Goal: Book appointment/travel/reservation

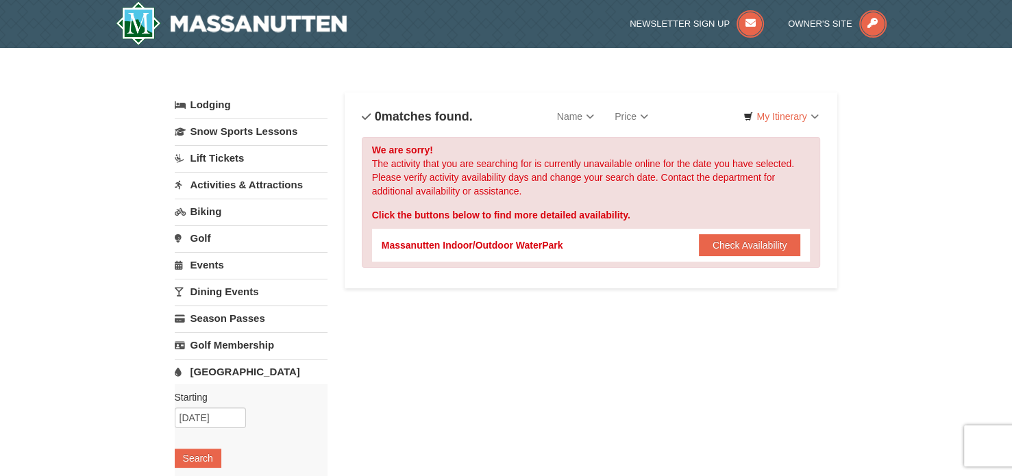
click at [220, 106] on link "Lodging" at bounding box center [251, 105] width 153 height 25
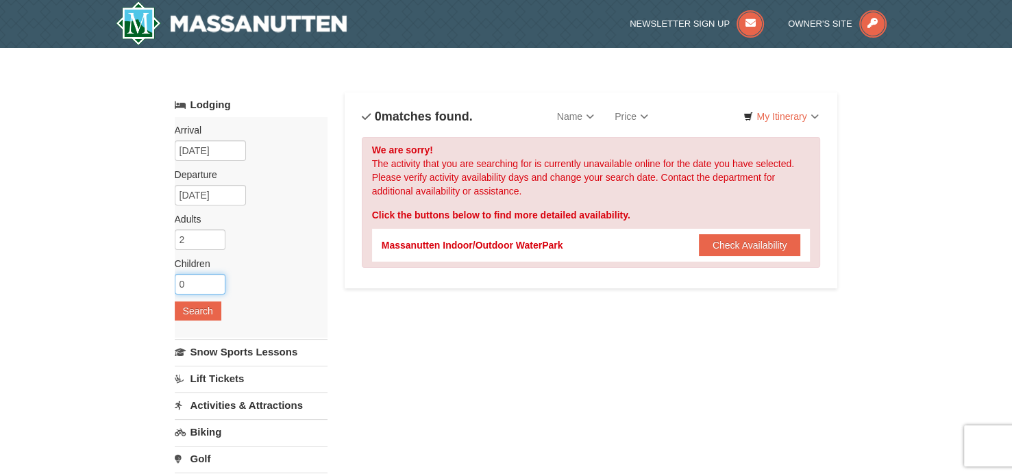
click at [197, 278] on input "0" at bounding box center [200, 284] width 51 height 21
type input "1"
click at [216, 279] on input "1" at bounding box center [200, 284] width 51 height 21
click at [197, 196] on input "[DATE]" at bounding box center [210, 195] width 71 height 21
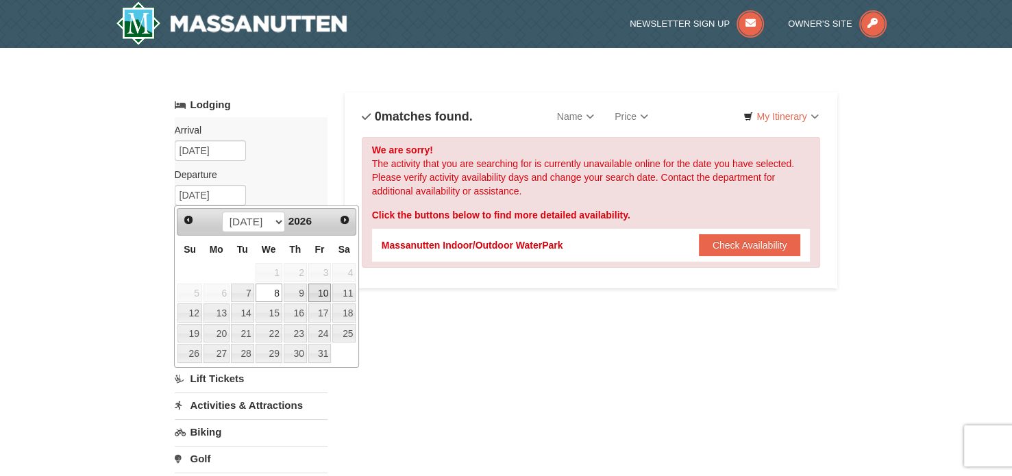
click at [317, 292] on link "10" at bounding box center [319, 293] width 23 height 19
type input "07/10/2026"
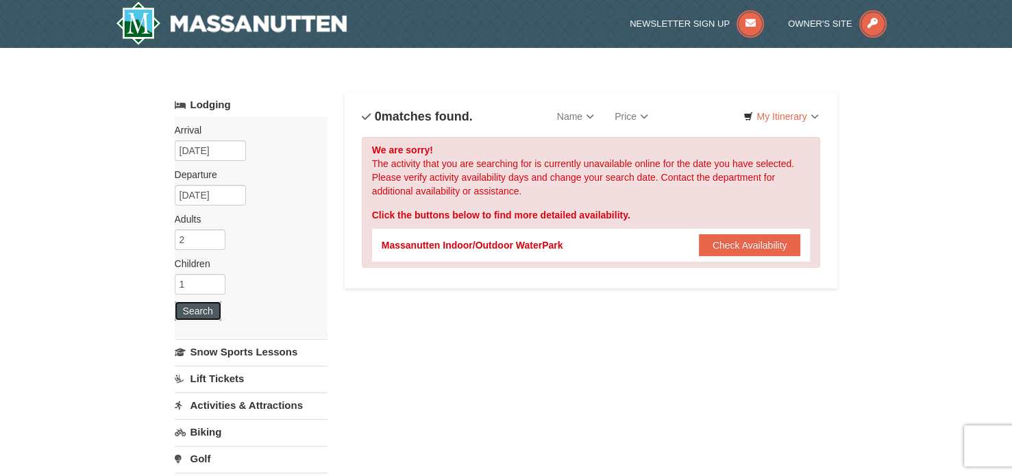
click at [190, 308] on button "Search" at bounding box center [198, 311] width 47 height 19
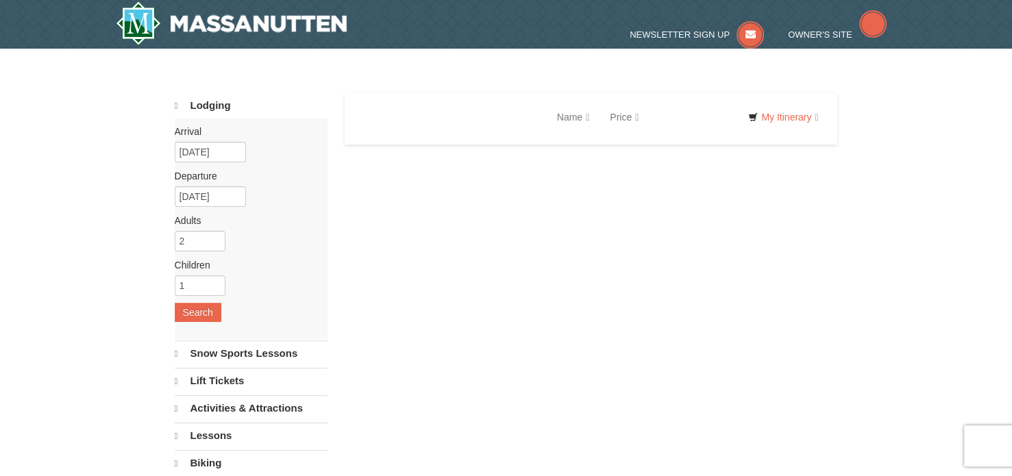
select select "9"
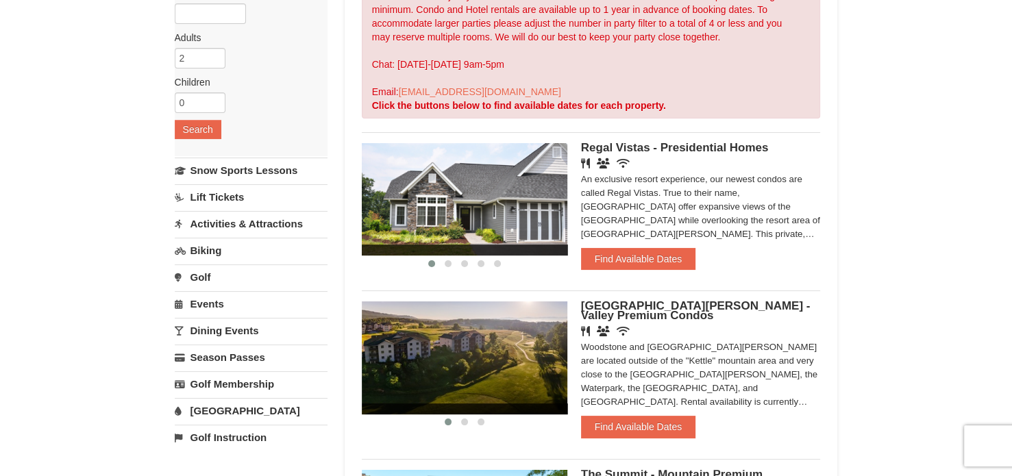
scroll to position [206, 0]
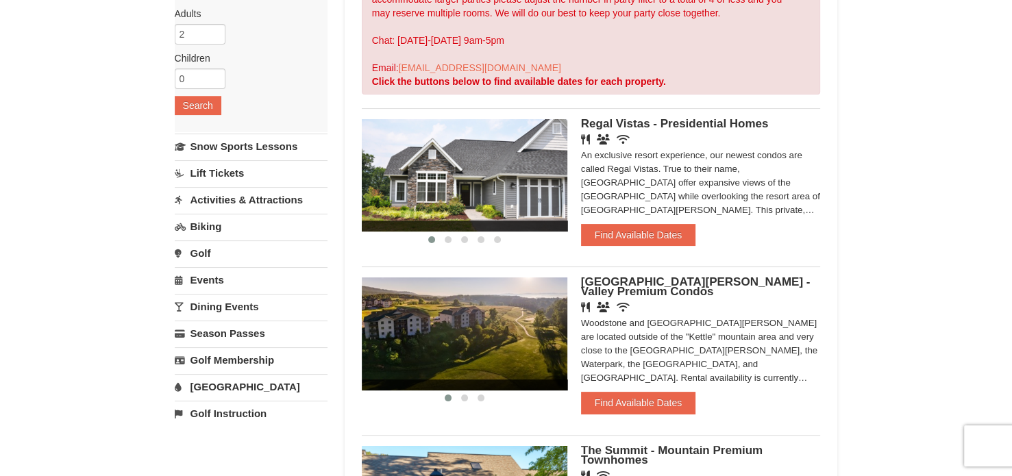
click at [215, 389] on link "[GEOGRAPHIC_DATA]" at bounding box center [251, 386] width 153 height 25
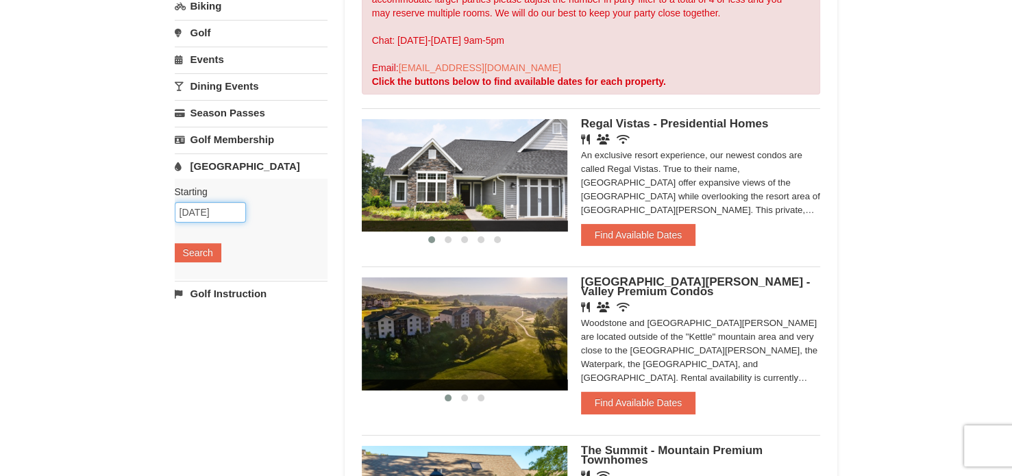
click at [212, 210] on input "09/05/2025" at bounding box center [210, 212] width 71 height 21
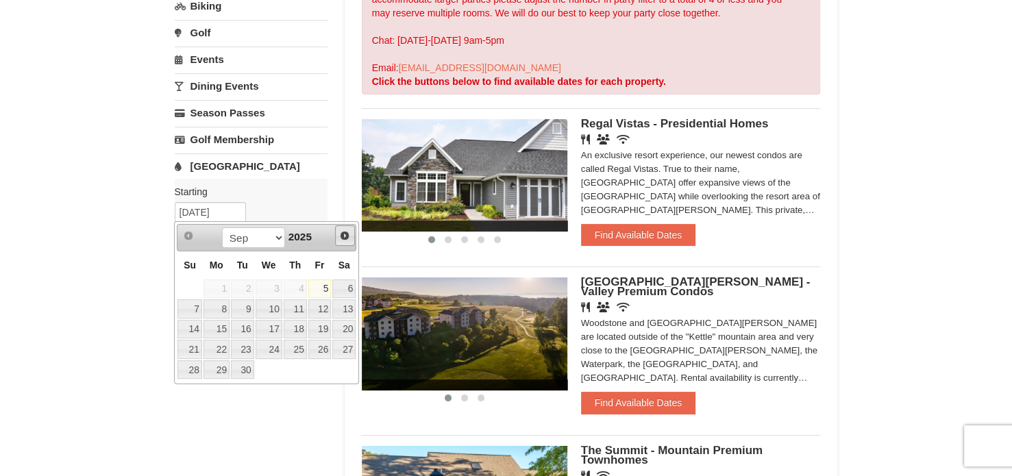
click at [345, 239] on span "Next" at bounding box center [344, 235] width 11 height 11
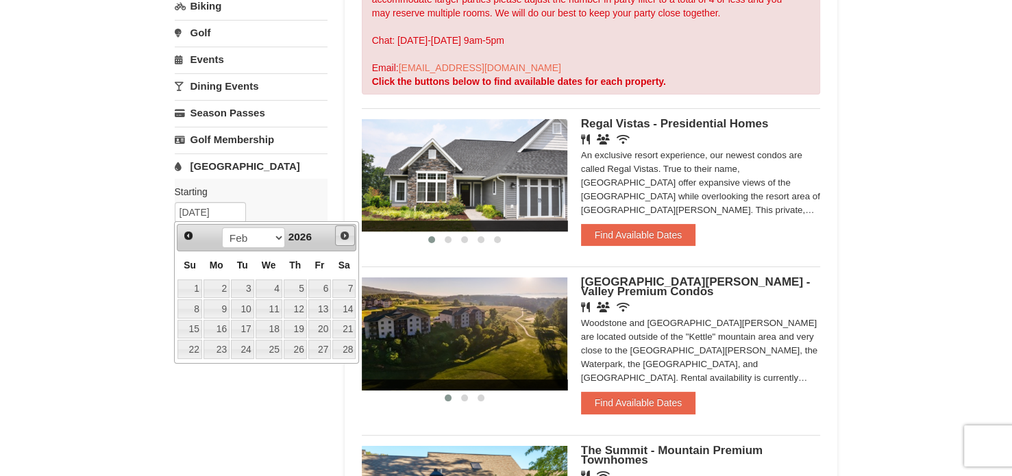
click at [345, 239] on span "Next" at bounding box center [344, 235] width 11 height 11
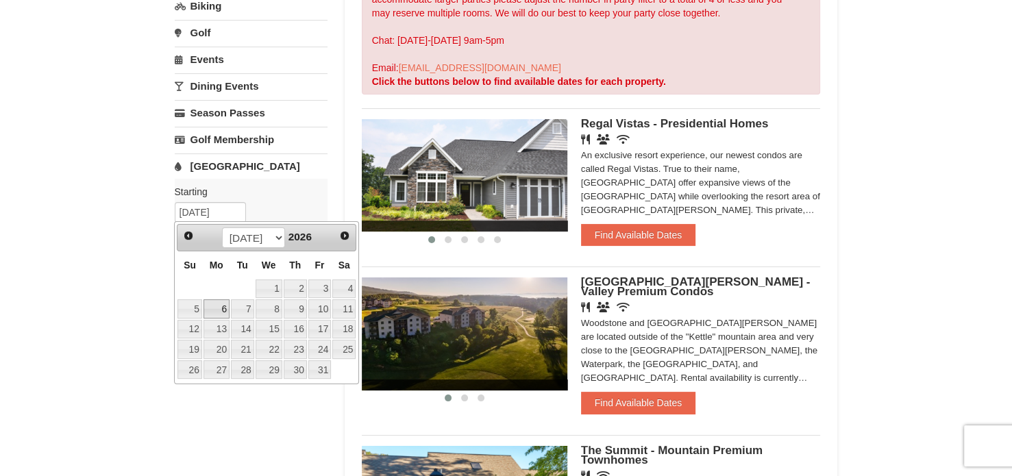
click at [215, 308] on link "6" at bounding box center [217, 309] width 26 height 19
type input "[DATE]"
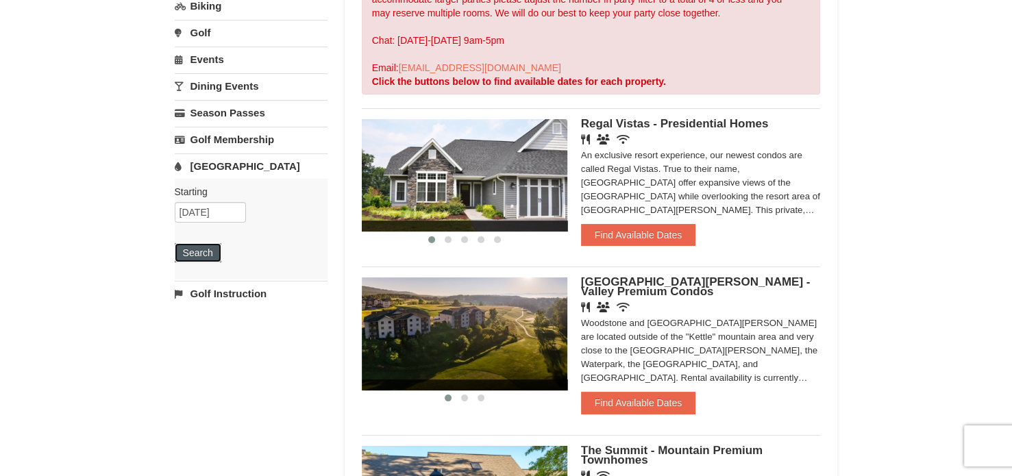
click at [203, 249] on button "Search" at bounding box center [198, 252] width 47 height 19
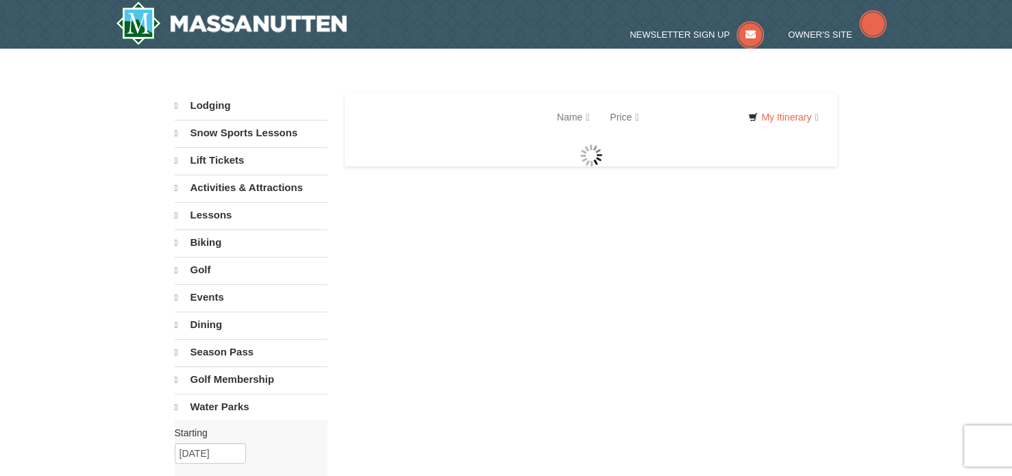
select select "9"
